Goal: Ask a question

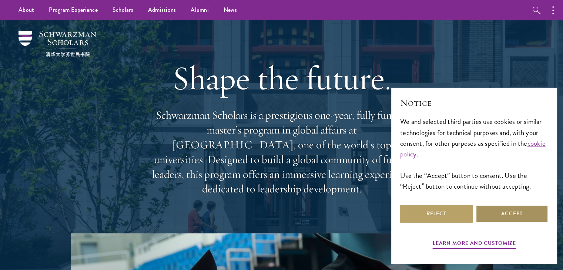
click at [490, 217] on button "Accept" at bounding box center [512, 214] width 73 height 18
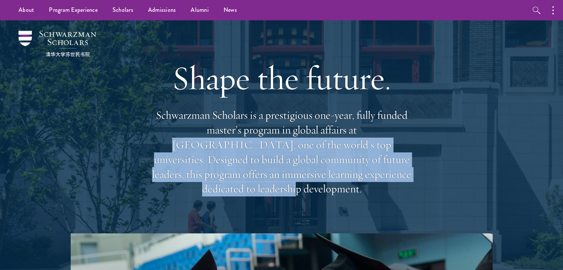
drag, startPoint x: 308, startPoint y: 131, endPoint x: 330, endPoint y: 177, distance: 50.9
click at [330, 177] on p "Schwarzman Scholars is a prestigious one-year, fully funded master’s program in…" at bounding box center [282, 152] width 267 height 89
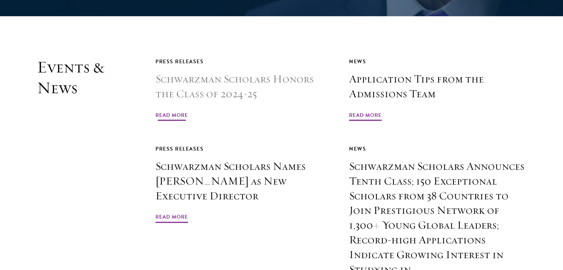
scroll to position [1704, 0]
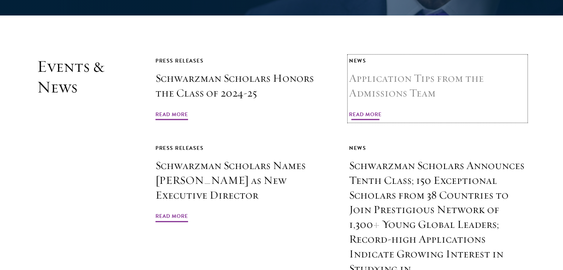
click at [403, 71] on h3 "Application Tips from the Admissions Team" at bounding box center [437, 86] width 177 height 30
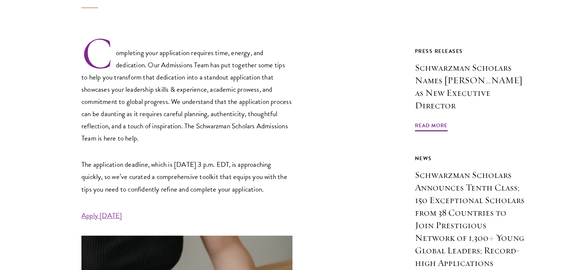
scroll to position [259, 0]
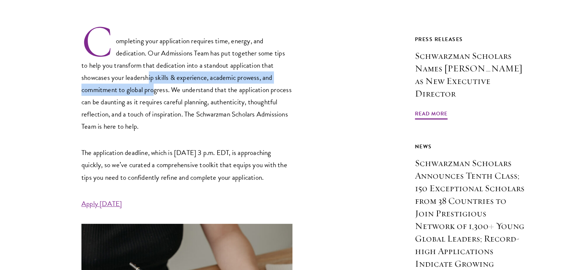
drag, startPoint x: 148, startPoint y: 77, endPoint x: 156, endPoint y: 91, distance: 16.2
click at [156, 91] on p "Completing your application requires time, energy, and dedication. Our Admissio…" at bounding box center [187, 78] width 211 height 109
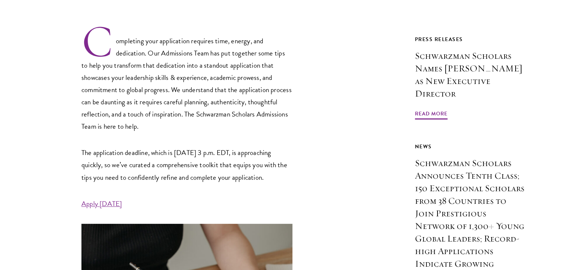
click at [186, 94] on p "Completing your application requires time, energy, and dedication. Our Admissio…" at bounding box center [187, 78] width 211 height 109
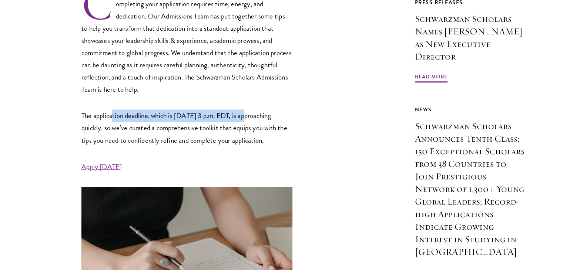
drag, startPoint x: 130, startPoint y: 113, endPoint x: 236, endPoint y: 120, distance: 107.0
click at [246, 120] on p "The application deadline, which is [DATE] 3 p.m. EDT, is approaching quickly, s…" at bounding box center [187, 128] width 211 height 37
click at [223, 121] on p "The application deadline, which is September 10 at 3 p.m. EDT, is approaching q…" at bounding box center [187, 128] width 211 height 37
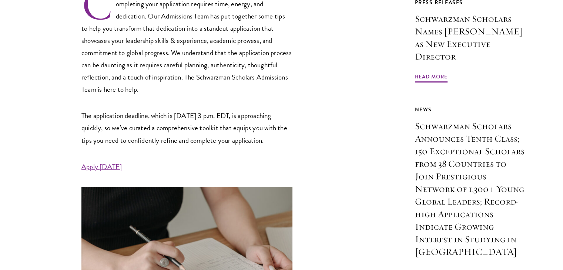
drag, startPoint x: 98, startPoint y: 132, endPoint x: 186, endPoint y: 150, distance: 89.7
click at [186, 146] on p "The application deadline, which is September 10 at 3 p.m. EDT, is approaching q…" at bounding box center [187, 128] width 211 height 37
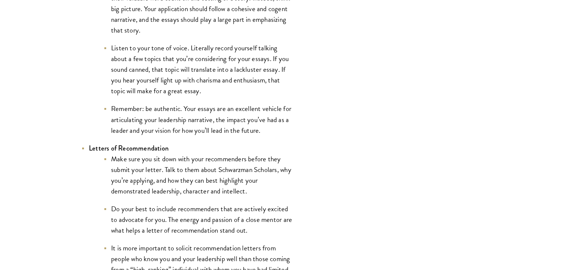
scroll to position [963, 0]
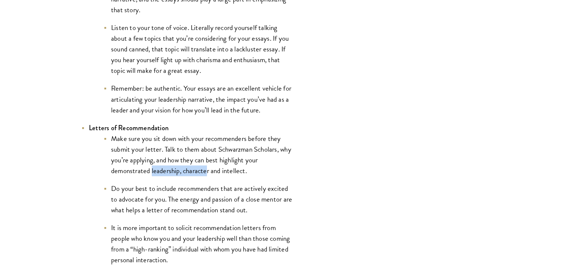
drag, startPoint x: 190, startPoint y: 177, endPoint x: 222, endPoint y: 177, distance: 31.1
click at [209, 176] on li "Make sure you sit down with your recommenders before they submit your letter. T…" at bounding box center [198, 154] width 189 height 43
drag, startPoint x: 222, startPoint y: 177, endPoint x: 231, endPoint y: 178, distance: 9.3
click at [225, 176] on li "Make sure you sit down with your recommenders before they submit your letter. T…" at bounding box center [198, 154] width 189 height 43
drag, startPoint x: 231, startPoint y: 178, endPoint x: 236, endPoint y: 178, distance: 5.2
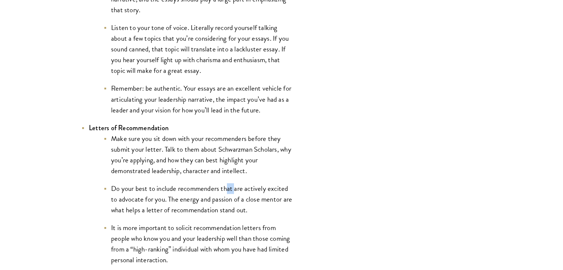
click at [235, 178] on ul "Make sure you sit down with your recommenders before they submit your letter. T…" at bounding box center [191, 224] width 204 height 183
click at [239, 180] on ul "Make sure you sit down with your recommenders before they submit your letter. T…" at bounding box center [191, 224] width 204 height 183
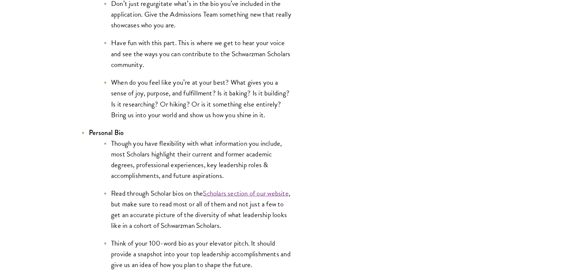
scroll to position [1371, 0]
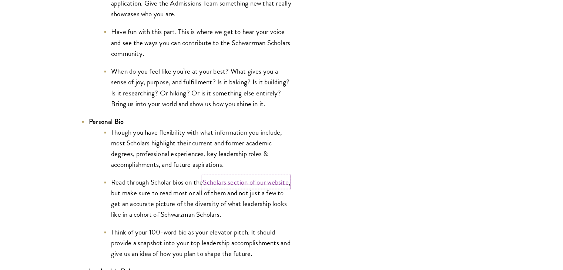
click at [246, 183] on link "Scholars section of our website" at bounding box center [246, 182] width 86 height 11
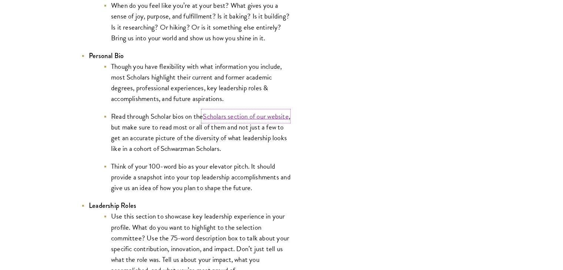
scroll to position [1445, 0]
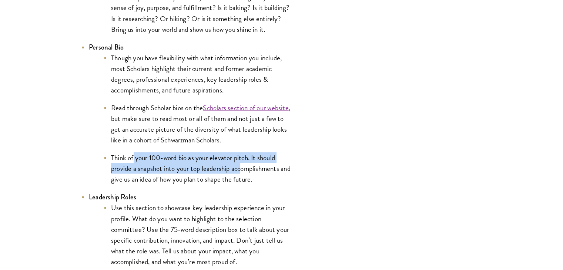
drag, startPoint x: 133, startPoint y: 163, endPoint x: 243, endPoint y: 166, distance: 109.7
click at [243, 166] on li "Think of your 100-word bio as your elevator pitch. It should provide a snapshot…" at bounding box center [198, 169] width 189 height 32
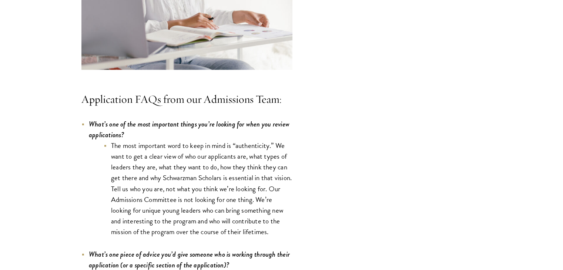
scroll to position [2075, 0]
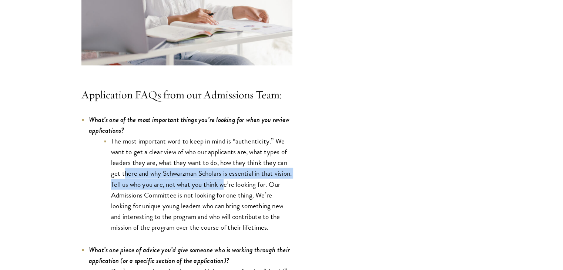
drag, startPoint x: 126, startPoint y: 177, endPoint x: 242, endPoint y: 184, distance: 116.6
click at [242, 184] on li "The most important word to keep in mind is “authenticity.” We want to get a cle…" at bounding box center [198, 184] width 189 height 97
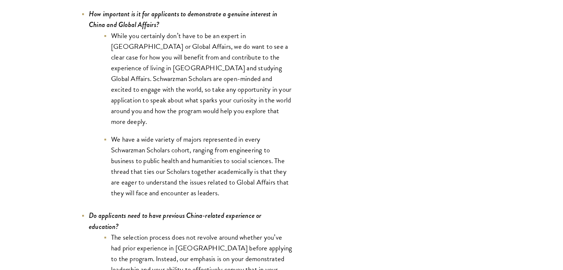
scroll to position [3408, 0]
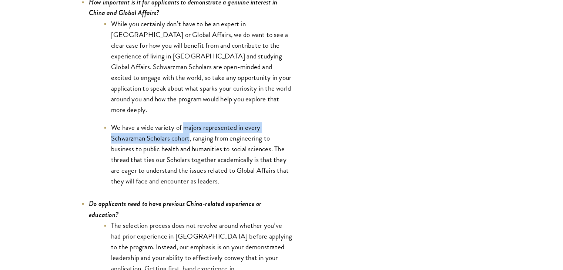
drag, startPoint x: 183, startPoint y: 117, endPoint x: 191, endPoint y: 130, distance: 14.6
click at [191, 130] on li "We have a wide variety of majors represented in every Schwarzman Scholars cohor…" at bounding box center [198, 154] width 189 height 64
copy li "majors represented in every Schwarzman Scholars cohort"
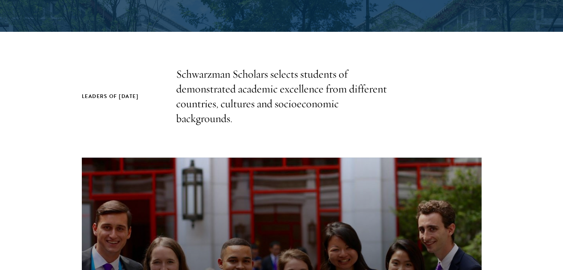
scroll to position [222, 0]
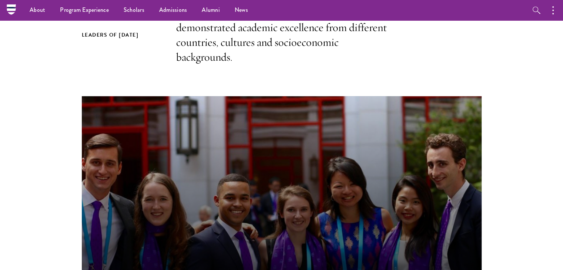
scroll to position [148, 0]
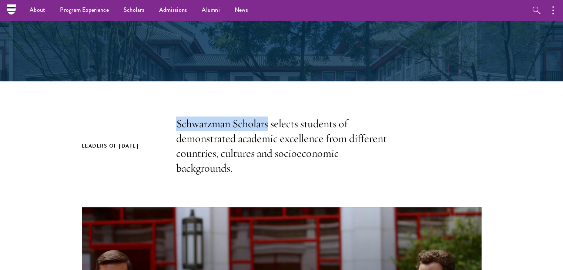
drag, startPoint x: 183, startPoint y: 124, endPoint x: 269, endPoint y: 127, distance: 86.7
click at [269, 127] on div "Leaders of Tomorrow Schwarzman Scholars selects students of demonstrated academ…" at bounding box center [282, 146] width 400 height 59
click at [274, 135] on p "Schwarzman Scholars selects students of demonstrated academic excellence from d…" at bounding box center [281, 146] width 211 height 59
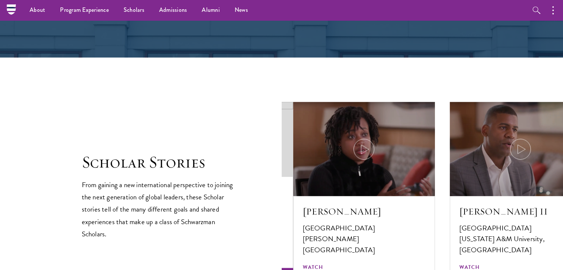
scroll to position [963, 0]
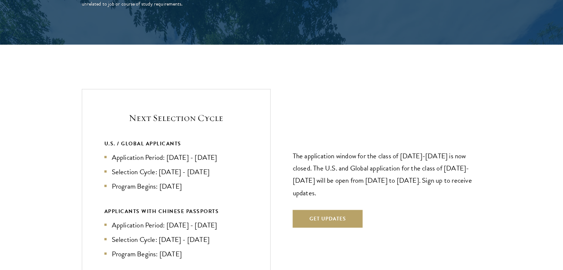
scroll to position [1519, 0]
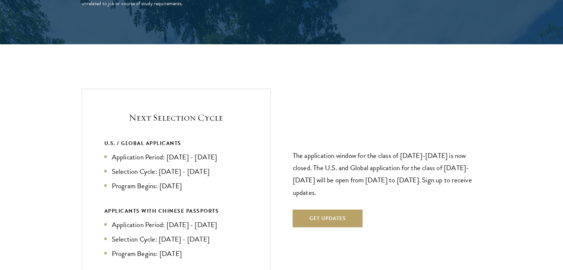
drag, startPoint x: 166, startPoint y: 143, endPoint x: 231, endPoint y: 145, distance: 65.2
click at [231, 152] on li "Application Period: Apr 2026 - Sep 2026" at bounding box center [176, 157] width 144 height 11
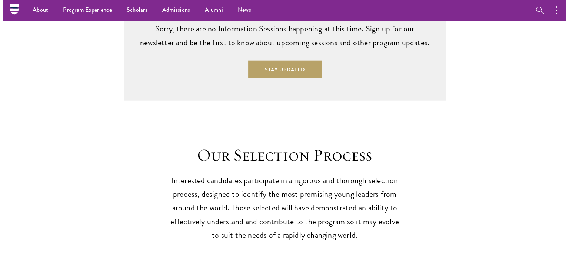
scroll to position [1852, 0]
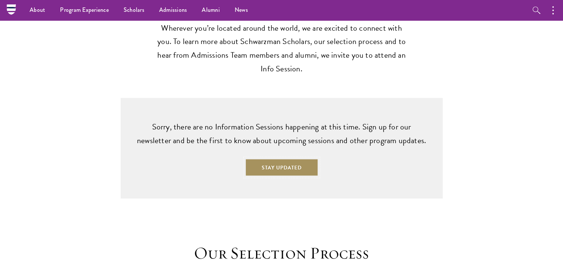
click at [313, 159] on button "Stay Updated" at bounding box center [281, 168] width 73 height 18
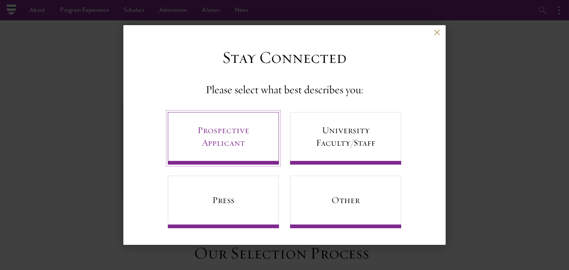
click at [227, 146] on link "Prospective Applicant" at bounding box center [223, 138] width 111 height 53
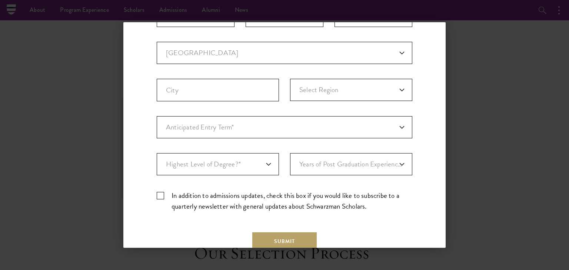
scroll to position [185, 0]
click at [237, 127] on select "Anticipated Entry Term* August 2026 (Application opens April 2025) Just Explori…" at bounding box center [285, 127] width 256 height 22
click at [419, 143] on div "Stay Connected Please select what best describes you: Prospective Applicant Uni…" at bounding box center [284, 69] width 322 height 420
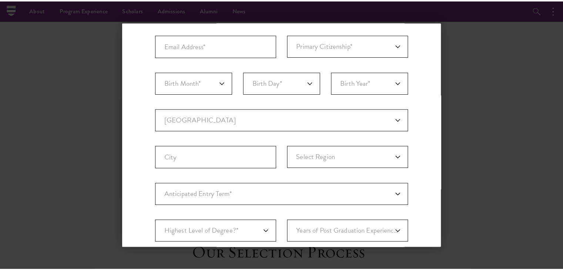
scroll to position [0, 0]
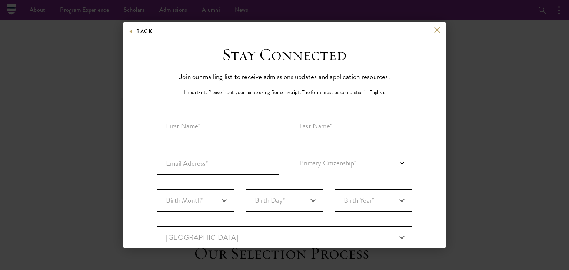
click at [434, 28] on div "Back" at bounding box center [284, 36] width 322 height 18
click at [434, 29] on button at bounding box center [437, 30] width 6 height 6
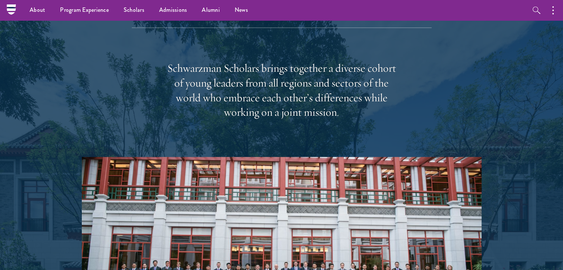
scroll to position [1000, 0]
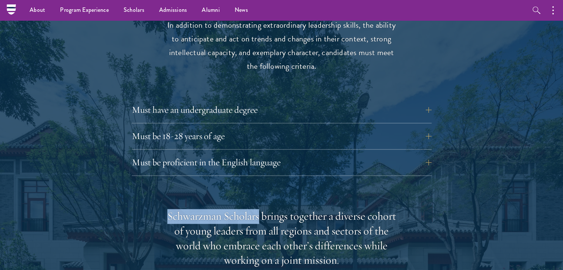
drag, startPoint x: 167, startPoint y: 203, endPoint x: 259, endPoint y: 205, distance: 91.5
click at [259, 209] on div "Schwarzman Scholars brings together a diverse cohort of young leaders from all …" at bounding box center [282, 238] width 230 height 59
copy div "Schwarzman Scholars"
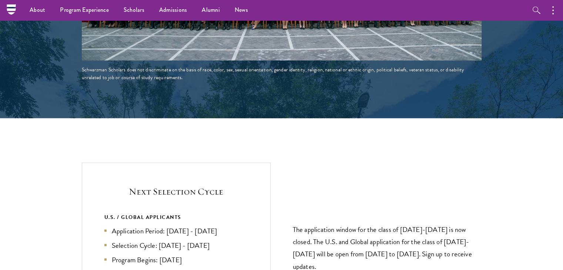
click at [281, 182] on div "Next Selection Cycle U.S. / GLOBAL APPLICANTS Application Period: Apr 2026 - Se…" at bounding box center [282, 259] width 400 height 192
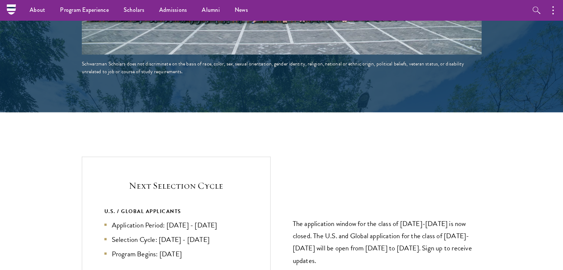
scroll to position [1519, 0]
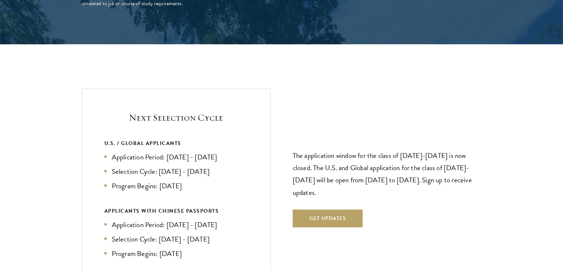
drag, startPoint x: 207, startPoint y: 172, endPoint x: 112, endPoint y: 141, distance: 100.2
click at [112, 152] on ul "Application Period: Apr 2026 - Sep 2026 Selection Cycle: Oct - Nov 2026 Program…" at bounding box center [176, 172] width 144 height 40
copy ul "Application Period: Apr 2026 - Sep 2026 Selection Cycle: Oct - Nov 2026 Program…"
click at [265, 114] on div "Next Selection Cycle U.S. / GLOBAL APPLICANTS Application Period: Apr 2026 - Se…" at bounding box center [176, 185] width 189 height 192
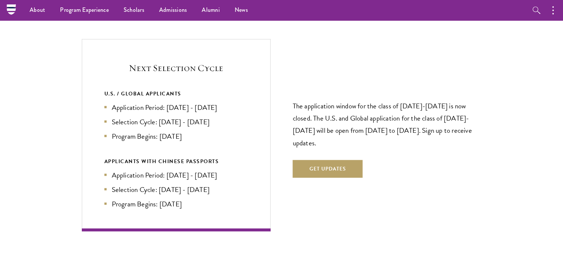
scroll to position [1517, 0]
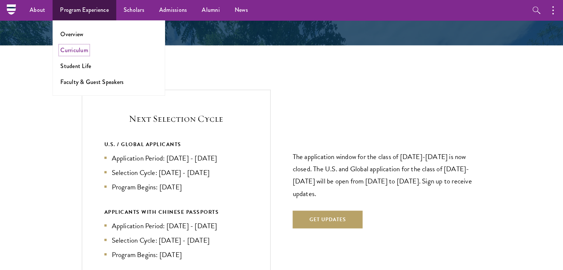
click at [81, 53] on link "Curriculum" at bounding box center [74, 50] width 28 height 9
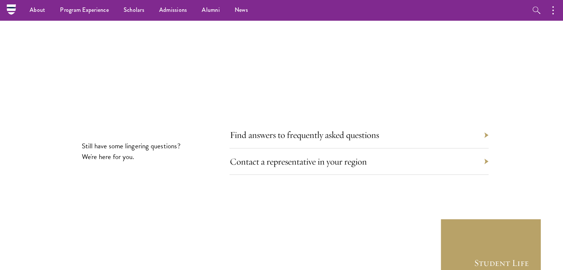
scroll to position [4075, 0]
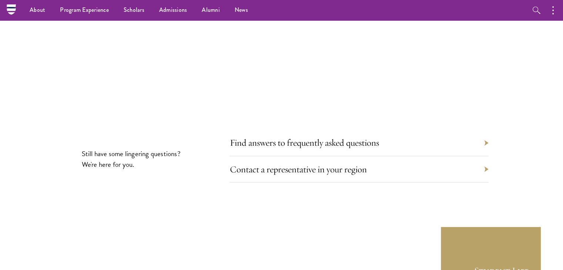
click at [472, 130] on div "Find answers to frequently asked questions" at bounding box center [359, 143] width 259 height 26
click at [285, 137] on link "Find answers to frequently asked questions" at bounding box center [309, 142] width 149 height 11
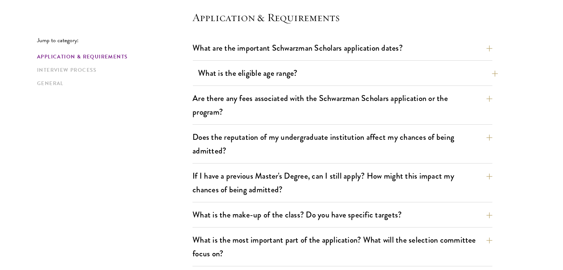
scroll to position [222, 0]
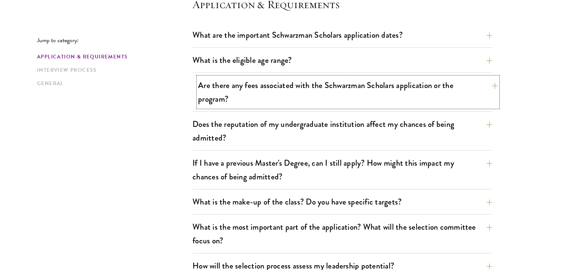
click at [298, 91] on button "Are there any fees associated with the Schwarzman Scholars application or the p…" at bounding box center [348, 92] width 300 height 30
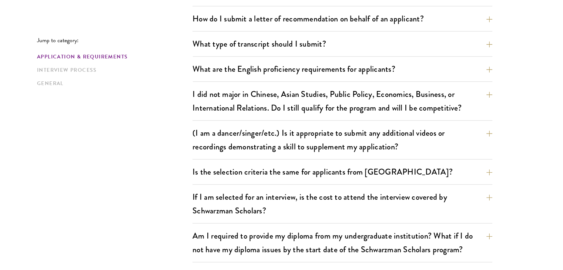
scroll to position [704, 0]
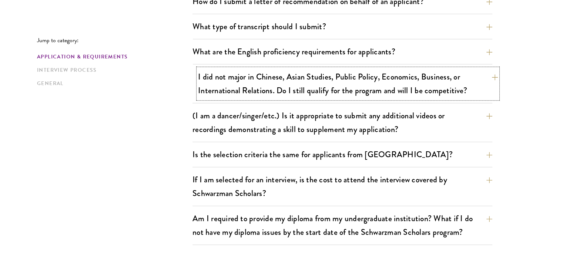
click at [255, 83] on button "I did not major in Chinese, Asian Studies, Public Policy, Economics, Business, …" at bounding box center [348, 84] width 300 height 30
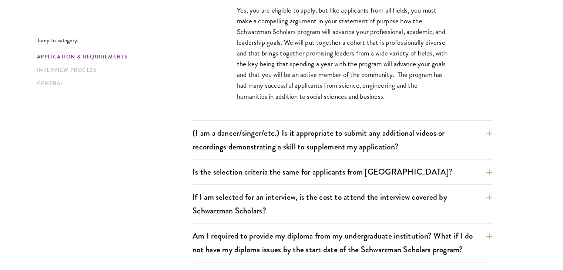
scroll to position [736, 0]
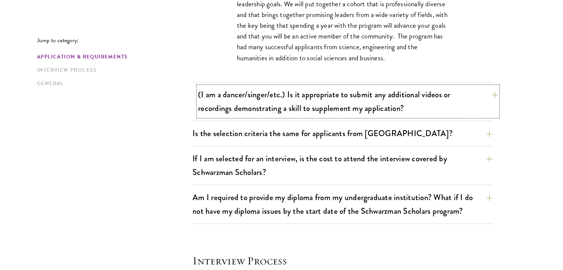
click at [287, 101] on button "(I am a dancer/singer/etc.) Is it appropriate to submit any additional videos o…" at bounding box center [348, 101] width 300 height 30
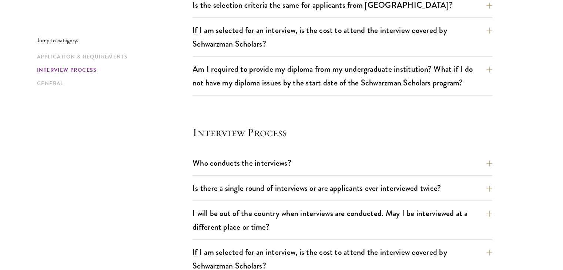
scroll to position [847, 0]
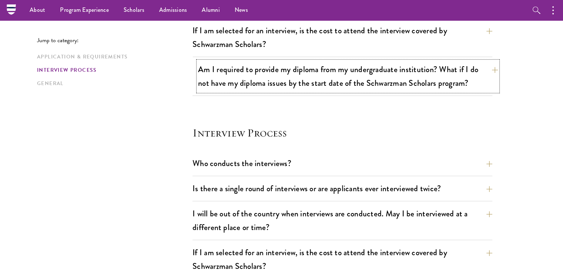
click at [289, 82] on button "Am I required to provide my diploma from my undergraduate institution? What if …" at bounding box center [348, 76] width 300 height 30
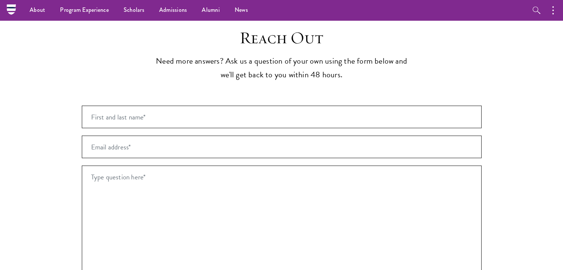
scroll to position [1478, 0]
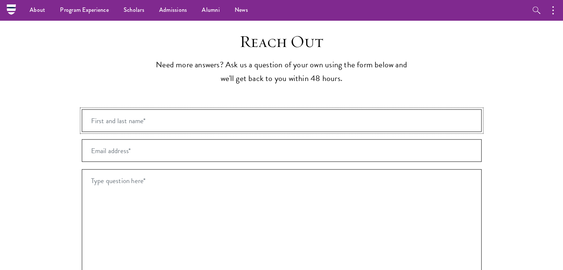
click at [140, 110] on input "First and last name* *" at bounding box center [282, 121] width 400 height 23
type input "[PERSON_NAME]"
drag, startPoint x: 190, startPoint y: 122, endPoint x: 62, endPoint y: 122, distance: 127.4
click at [62, 122] on section "Reach Out Need more answers? Ask us a question of your own using the form below…" at bounding box center [281, 231] width 563 height 401
type input "[EMAIL_ADDRESS][DOMAIN_NAME]"
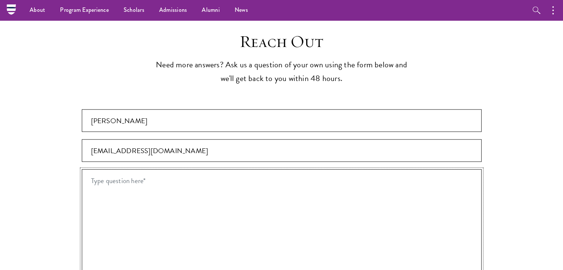
click at [129, 170] on textarea "Type question here* *" at bounding box center [282, 231] width 400 height 122
click at [100, 170] on textarea "Type question here* *" at bounding box center [282, 231] width 400 height 122
click at [140, 170] on textarea "Hi! I am doing an graduate in" at bounding box center [282, 231] width 400 height 122
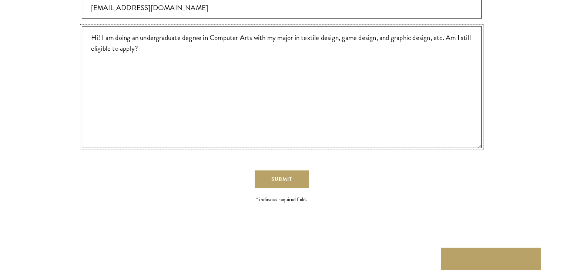
scroll to position [1663, 0]
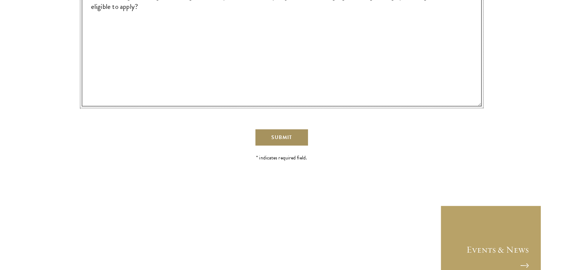
type textarea "Hi! I am doing an undergraduate degree in Computer Arts with my major in textil…"
click at [290, 134] on span "Submit" at bounding box center [282, 138] width 21 height 8
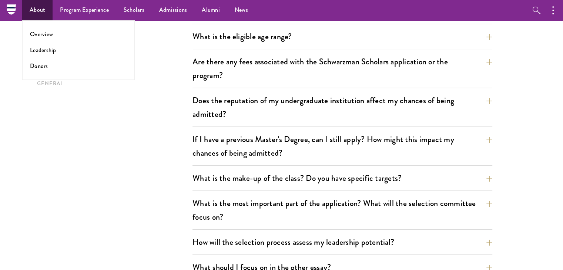
scroll to position [187, 0]
